Goal: Task Accomplishment & Management: Manage account settings

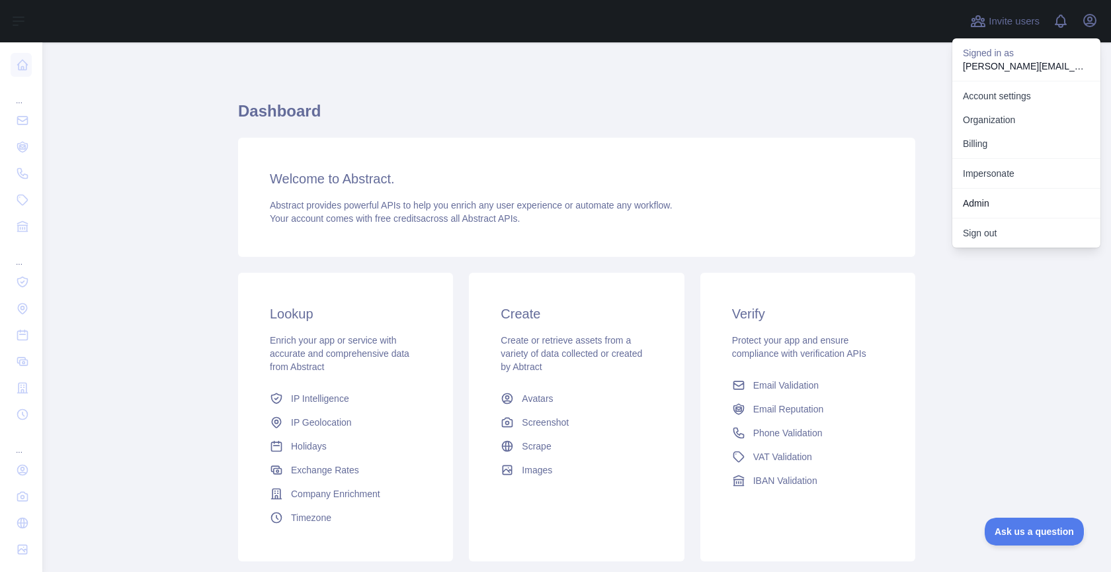
click at [974, 197] on link "Admin" at bounding box center [1027, 203] width 148 height 24
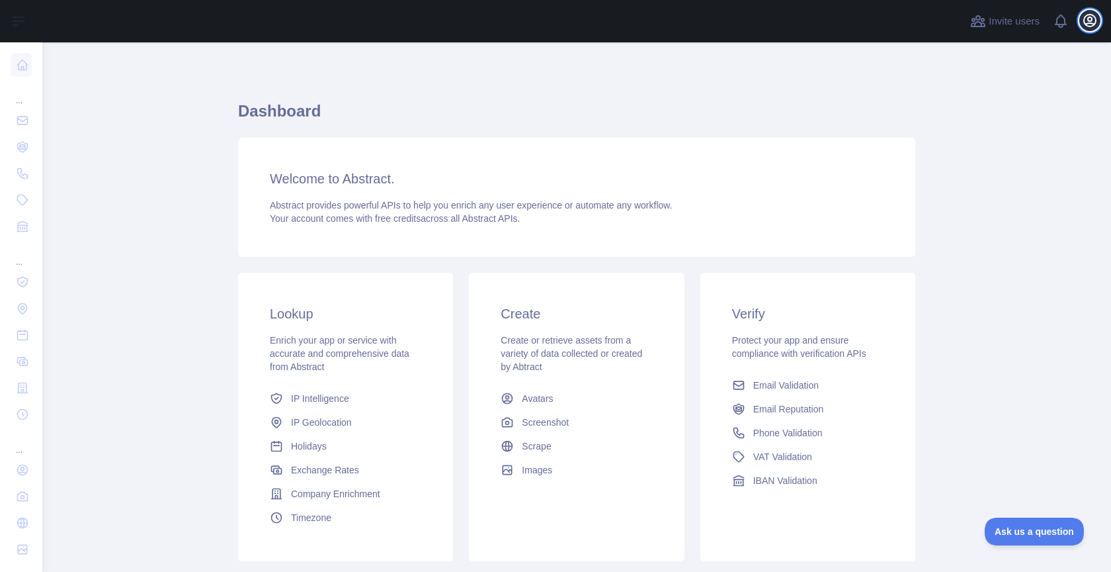
click at [1091, 26] on icon "button" at bounding box center [1090, 21] width 12 height 12
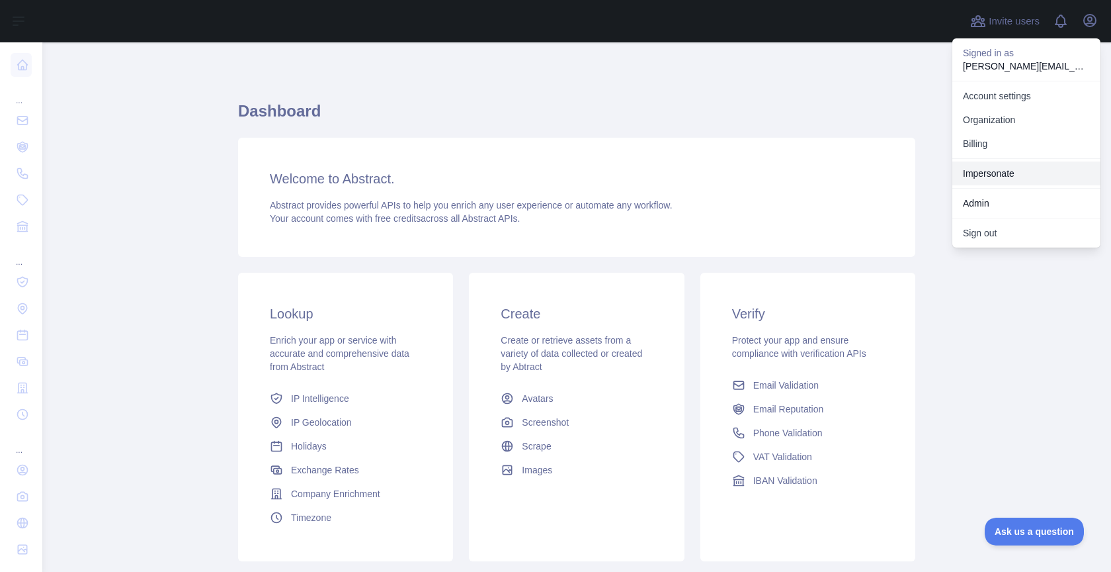
click at [992, 165] on link "Impersonate" at bounding box center [1027, 173] width 148 height 24
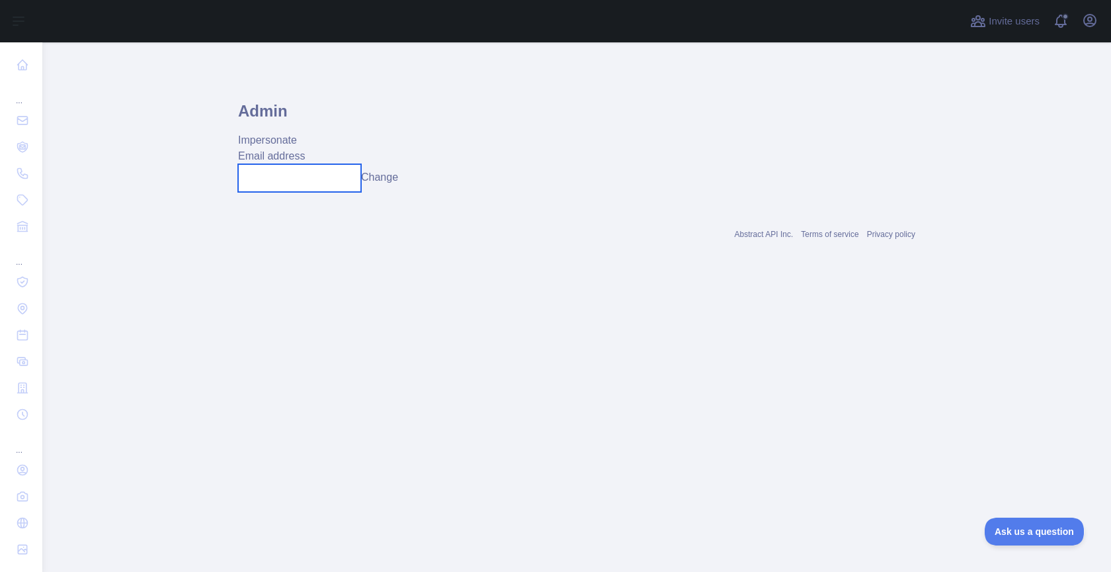
click at [329, 168] on input "text" at bounding box center [299, 178] width 123 height 28
paste input "**********"
type input "**********"
click at [382, 169] on button "Change" at bounding box center [379, 177] width 37 height 16
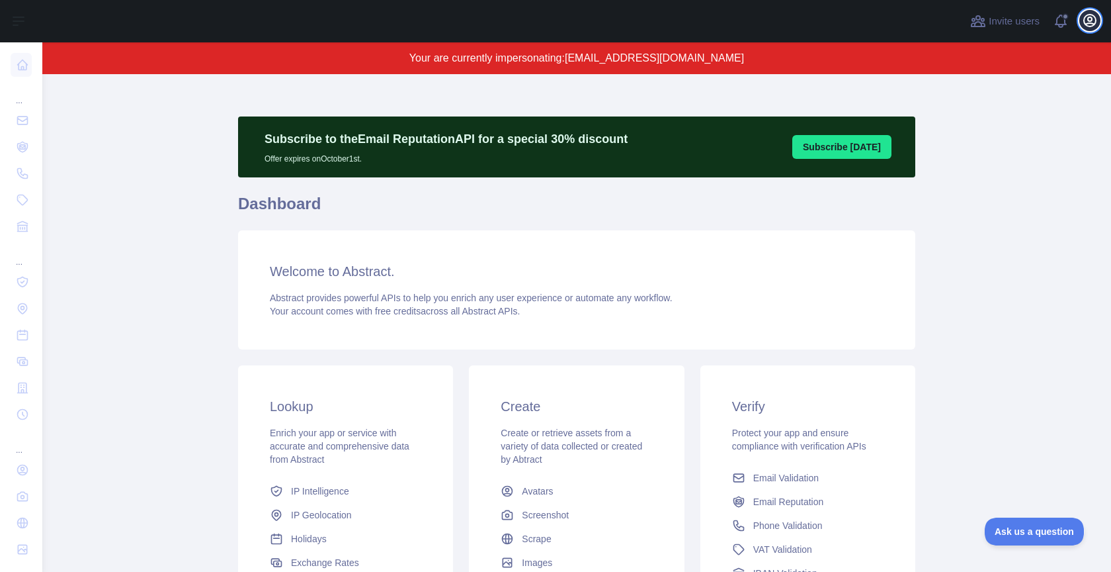
click at [1084, 24] on icon "button" at bounding box center [1090, 21] width 16 height 16
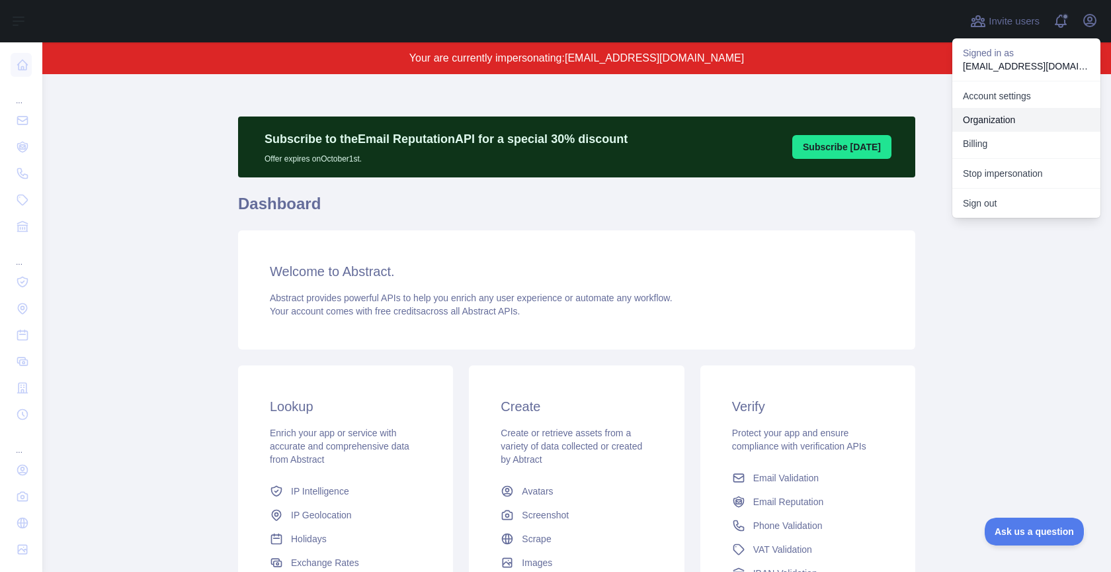
click at [1000, 115] on link "Organization" at bounding box center [1027, 120] width 148 height 24
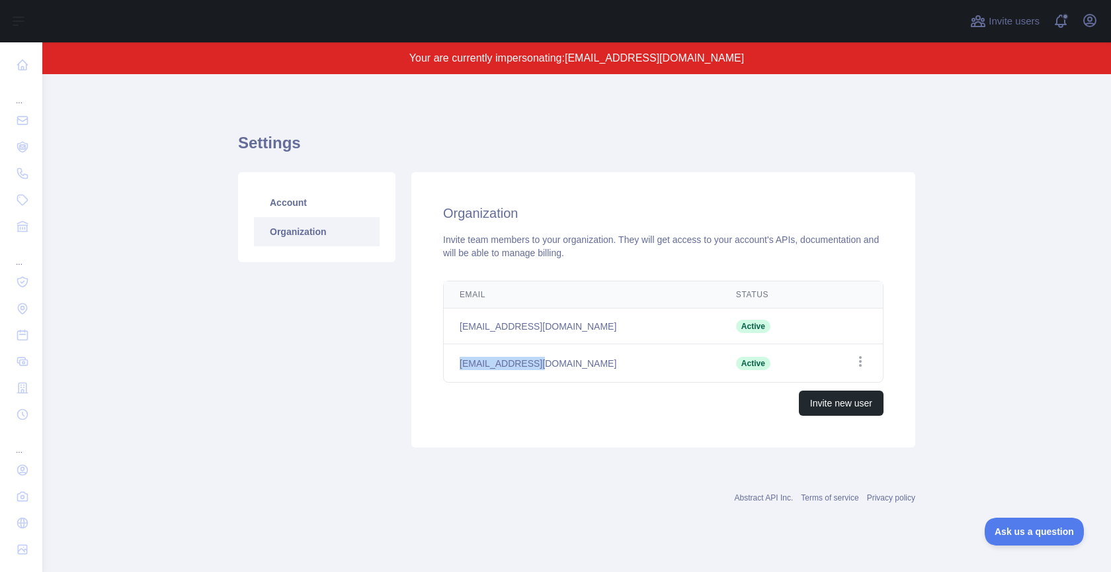
drag, startPoint x: 540, startPoint y: 358, endPoint x: 460, endPoint y: 358, distance: 80.0
click at [460, 358] on td "[EMAIL_ADDRESS][DOMAIN_NAME]" at bounding box center [582, 363] width 277 height 38
drag, startPoint x: 526, startPoint y: 323, endPoint x: 479, endPoint y: 323, distance: 47.0
click at [479, 323] on td "[EMAIL_ADDRESS][DOMAIN_NAME]" at bounding box center [582, 326] width 277 height 36
copy td "@[DOMAIN_NAME]"
